Goal: Task Accomplishment & Management: Complete application form

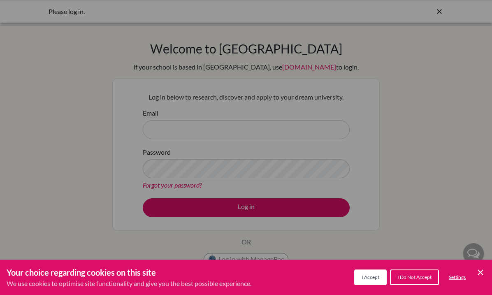
click at [362, 279] on span "I Accept" at bounding box center [370, 277] width 18 height 6
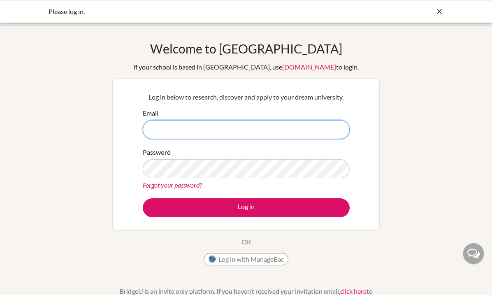
click at [203, 138] on input "Email" at bounding box center [246, 129] width 207 height 19
type input "s"
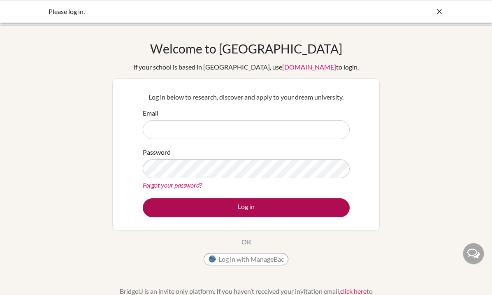
click at [246, 200] on button "Log in" at bounding box center [246, 207] width 207 height 19
click at [224, 215] on button "Log in" at bounding box center [246, 207] width 207 height 19
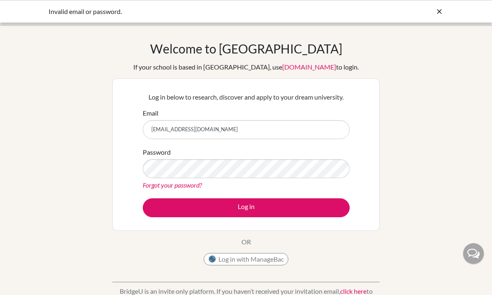
type input "sia3027@mcgs.ac.in"
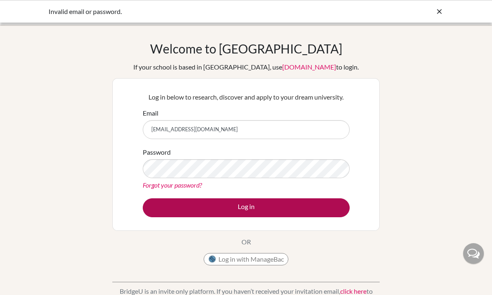
click at [171, 210] on button "Log in" at bounding box center [246, 207] width 207 height 19
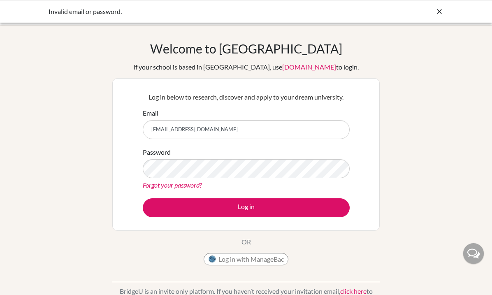
drag, startPoint x: 220, startPoint y: 128, endPoint x: 142, endPoint y: 128, distance: 78.5
click at [142, 128] on div "Log in below to research, discover and apply to your dream university. Email si…" at bounding box center [245, 154] width 217 height 135
click at [197, 128] on input "Email" at bounding box center [246, 129] width 207 height 19
type input "2"
type input "30272022@mcgs.ac.in"
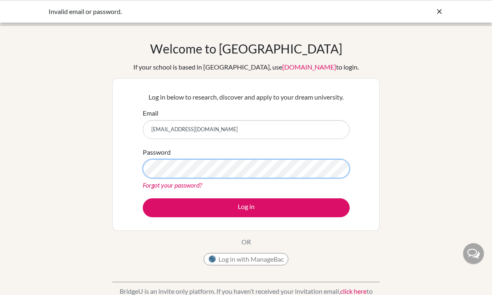
click at [246, 207] on button "Log in" at bounding box center [246, 207] width 207 height 19
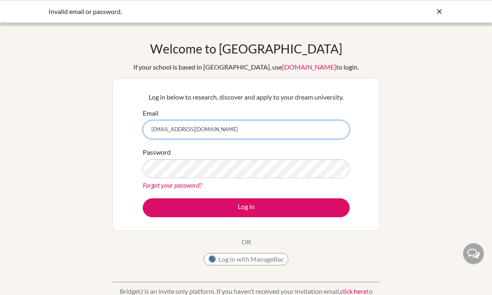
drag, startPoint x: 262, startPoint y: 131, endPoint x: 124, endPoint y: 129, distance: 138.1
click at [131, 129] on div "Log in below to research, discover and apply to your dream university. Email [E…" at bounding box center [245, 154] width 267 height 152
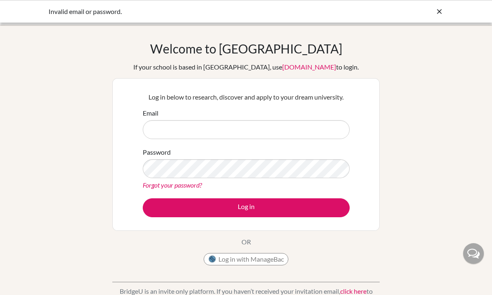
click at [85, 165] on div "Welcome to [GEOGRAPHIC_DATA] If your school is based in [GEOGRAPHIC_DATA], use …" at bounding box center [246, 175] width 492 height 269
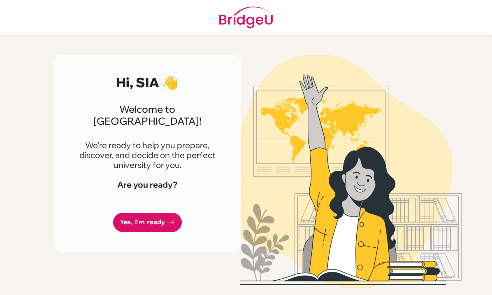
click at [213, 156] on p "We're ready to help you prepare, discover, and decide on the perfect university…" at bounding box center [147, 155] width 148 height 30
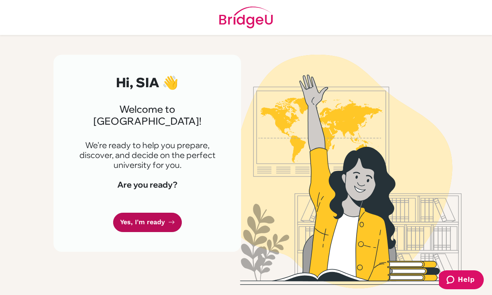
click at [154, 212] on link "Yes, I'm ready" at bounding box center [147, 221] width 69 height 19
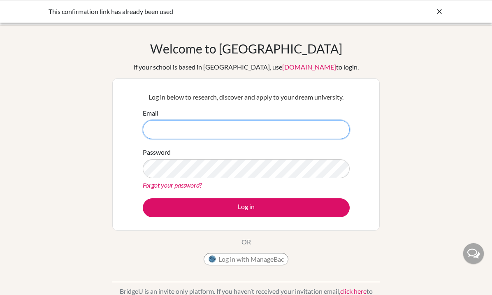
type input "[EMAIL_ADDRESS][DOMAIN_NAME]"
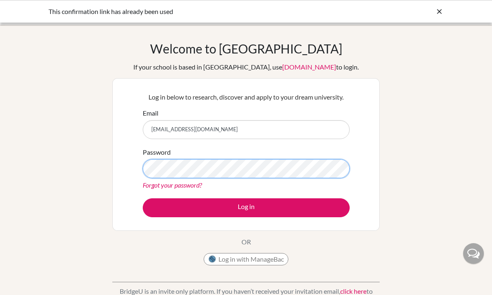
click at [246, 207] on button "Log in" at bounding box center [246, 207] width 207 height 19
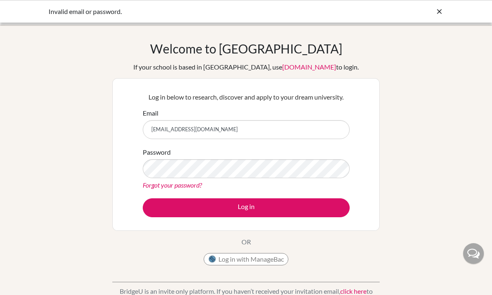
click at [233, 127] on input "[EMAIL_ADDRESS][DOMAIN_NAME]" at bounding box center [246, 129] width 207 height 19
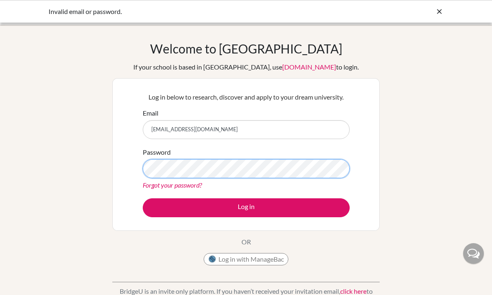
click at [246, 207] on button "Log in" at bounding box center [246, 207] width 207 height 19
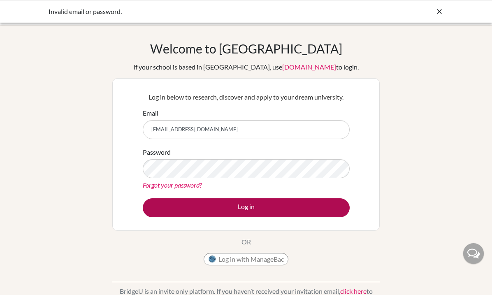
click at [288, 212] on button "Log in" at bounding box center [246, 207] width 207 height 19
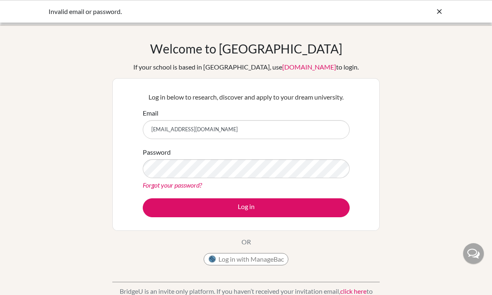
click at [278, 127] on input "[EMAIL_ADDRESS][DOMAIN_NAME]" at bounding box center [246, 129] width 207 height 19
click at [436, 13] on icon at bounding box center [439, 11] width 8 height 8
